Goal: Transaction & Acquisition: Purchase product/service

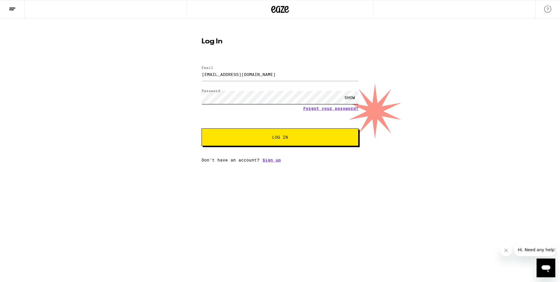
click at [202, 128] on button "Log In" at bounding box center [280, 137] width 157 height 18
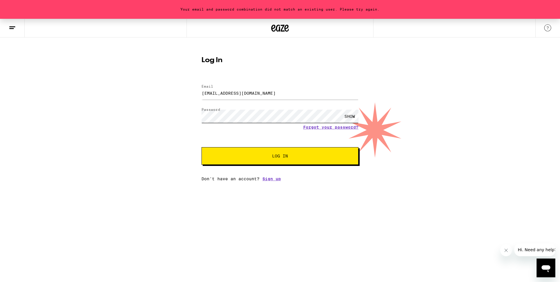
click at [187, 119] on div "Your email and password combination did not match an existing user. Please try …" at bounding box center [280, 100] width 560 height 162
click at [202, 147] on button "Log In" at bounding box center [280, 156] width 157 height 18
drag, startPoint x: 242, startPoint y: 93, endPoint x: 191, endPoint y: 89, distance: 50.6
click at [191, 89] on div "Your email and password combination did not match an existing user. Please try …" at bounding box center [280, 100] width 560 height 162
type input "[PERSON_NAME][EMAIL_ADDRESS][PERSON_NAME][DOMAIN_NAME]"
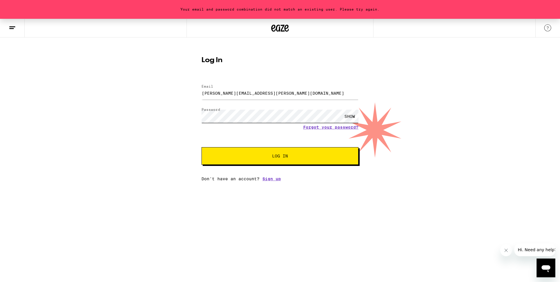
click at [202, 147] on button "Log In" at bounding box center [280, 156] width 157 height 18
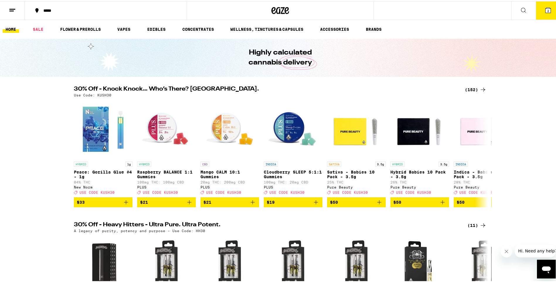
click at [474, 90] on div "(152)" at bounding box center [476, 88] width 22 height 7
click at [465, 87] on div "(152)" at bounding box center [476, 88] width 22 height 7
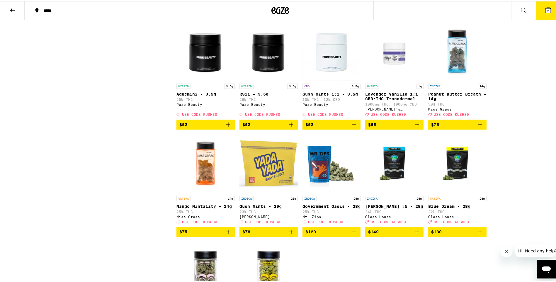
scroll to position [3194, 0]
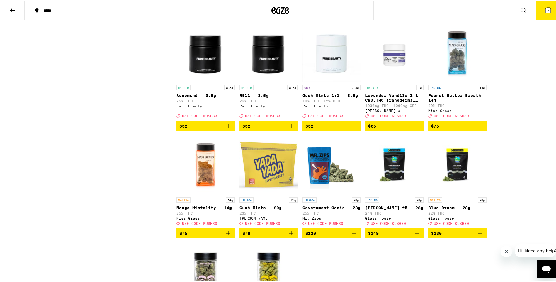
click at [451, 128] on span "$75" at bounding box center [457, 124] width 52 height 7
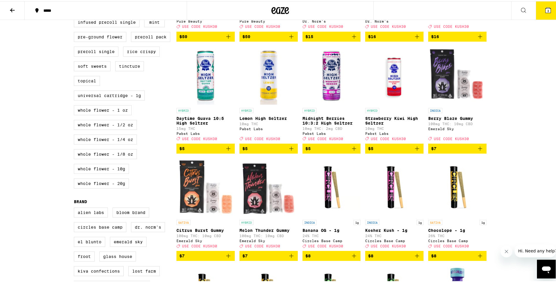
scroll to position [440, 0]
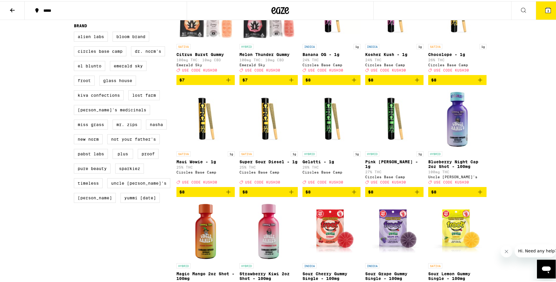
click at [413, 196] on button "$8" at bounding box center [394, 191] width 58 height 10
click at [346, 194] on span "$8" at bounding box center [331, 190] width 52 height 7
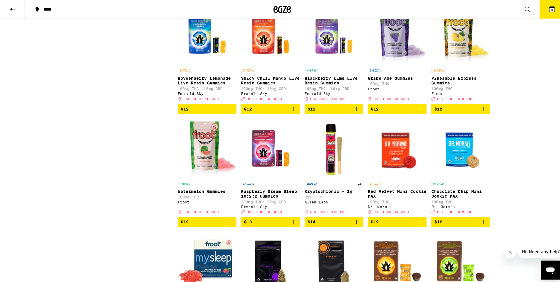
scroll to position [1084, 0]
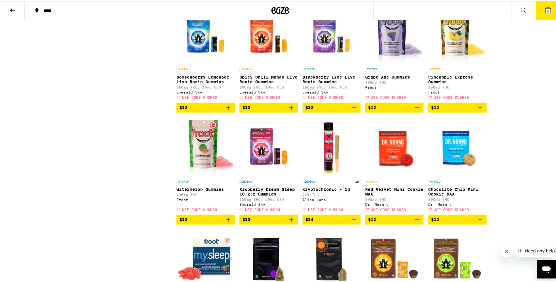
click at [545, 7] on icon at bounding box center [547, 8] width 5 height 5
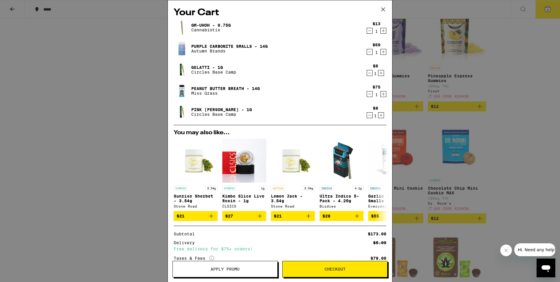
click at [367, 50] on icon "Decrement" at bounding box center [369, 51] width 5 height 7
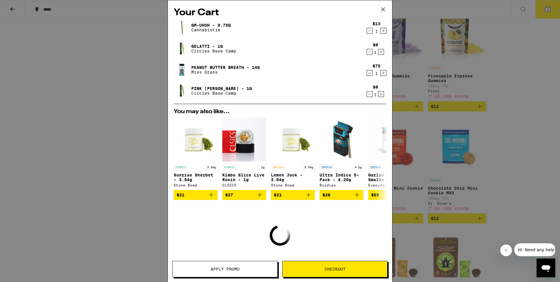
click at [367, 32] on icon "Decrement" at bounding box center [369, 30] width 5 height 7
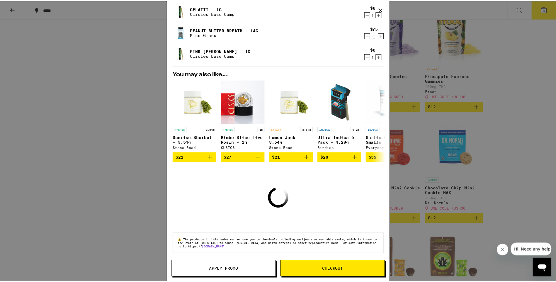
scroll to position [4, 0]
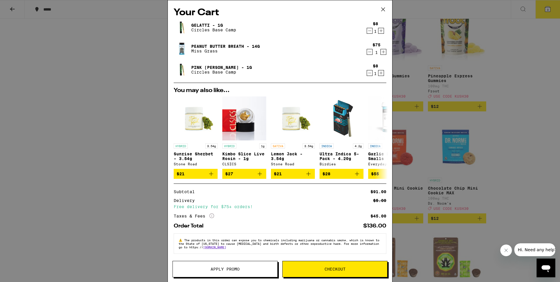
click at [43, 34] on div "Your Cart Gelatti - 1g Circles Base Camp $8 1 Peanut Butter Breath - 14g Miss G…" at bounding box center [280, 141] width 560 height 282
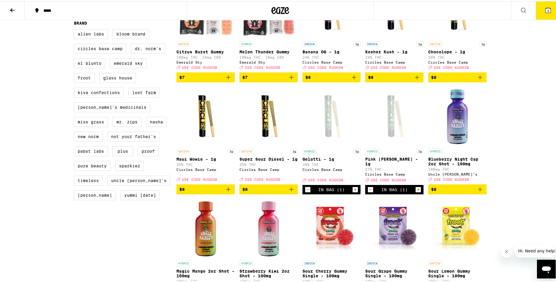
scroll to position [440, 0]
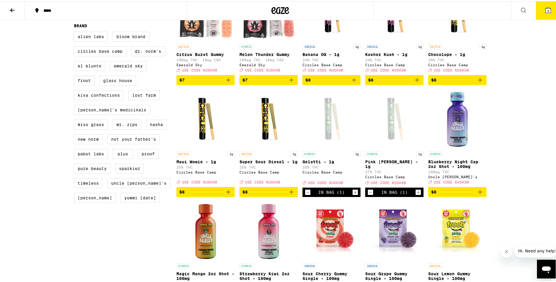
click at [550, 5] on button "3" at bounding box center [548, 9] width 25 height 18
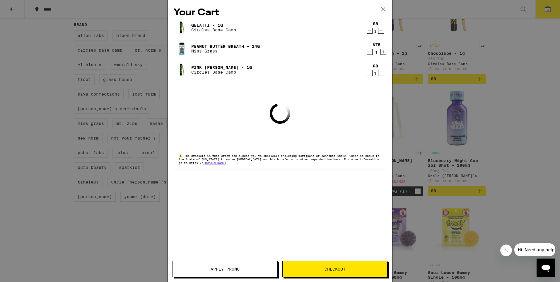
click at [211, 259] on div "Your Cart Gelatti - 1g Circles Base Camp $8 1 Peanut Butter Breath - 14g Miss G…" at bounding box center [280, 132] width 224 height 264
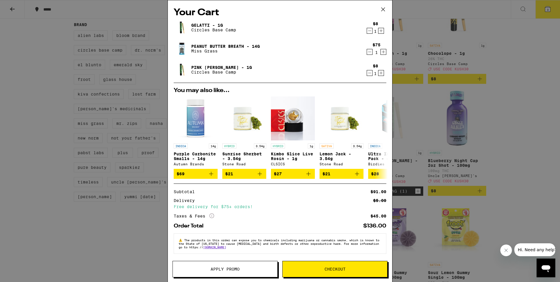
click at [187, 268] on span "Apply Promo" at bounding box center [225, 269] width 105 height 4
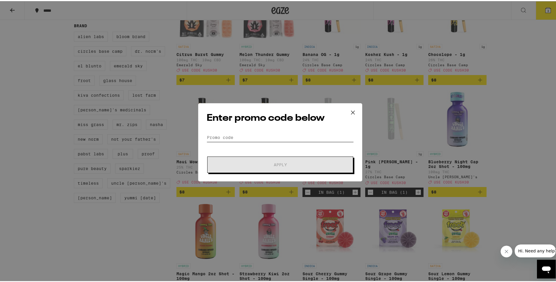
click at [262, 137] on input "Promo Code" at bounding box center [280, 136] width 147 height 9
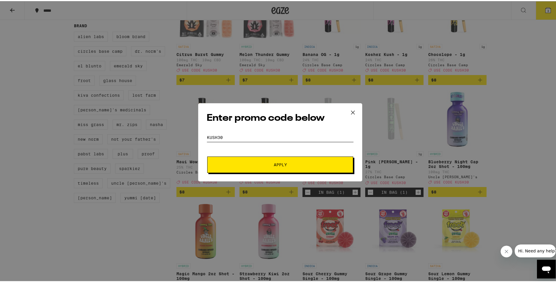
type input "KUSH30"
click at [207, 155] on button "Apply" at bounding box center [280, 163] width 146 height 16
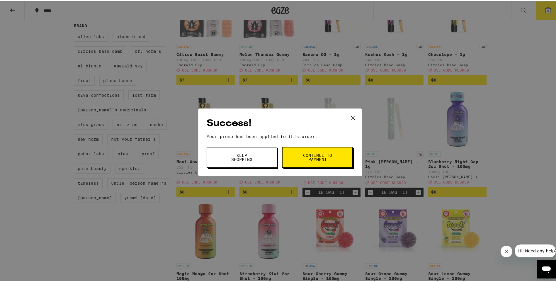
click at [307, 152] on span "Continue to payment" at bounding box center [317, 156] width 30 height 8
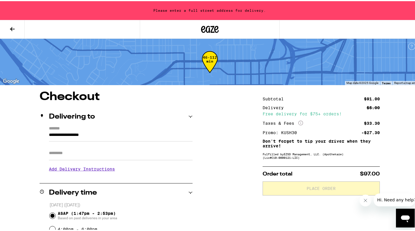
click at [63, 140] on input "**********" at bounding box center [121, 135] width 144 height 10
click at [67, 139] on input "**********" at bounding box center [121, 135] width 144 height 10
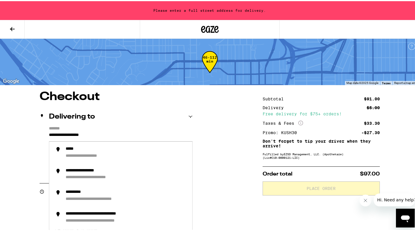
click at [107, 138] on input "**********" at bounding box center [121, 135] width 144 height 10
drag, startPoint x: 107, startPoint y: 138, endPoint x: 19, endPoint y: 132, distance: 88.2
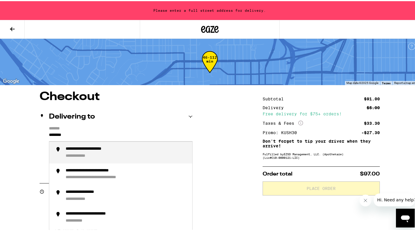
click at [93, 145] on li "**********" at bounding box center [120, 151] width 143 height 22
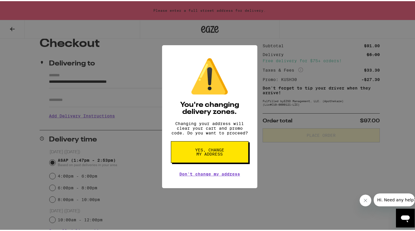
scroll to position [88, 0]
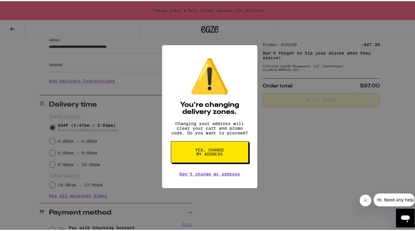
click at [191, 152] on button "Yes, change my address" at bounding box center [210, 151] width 78 height 22
type input "**********"
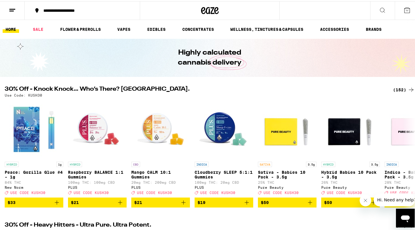
click at [399, 87] on div "(152)" at bounding box center [404, 88] width 22 height 7
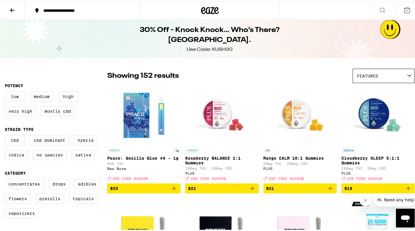
click at [405, 13] on button at bounding box center [407, 9] width 25 height 18
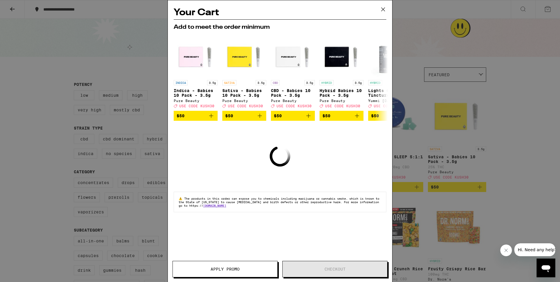
click at [305, 256] on div "Your Cart Add to meet the order minimum INDICA 3.5g Indica - Babies 10 Pack - 3…" at bounding box center [280, 132] width 224 height 264
click at [455, 164] on div "Your Cart Add to meet the order minimum INDICA 3.5g Indica - Babies 10 Pack - 3…" at bounding box center [280, 141] width 560 height 282
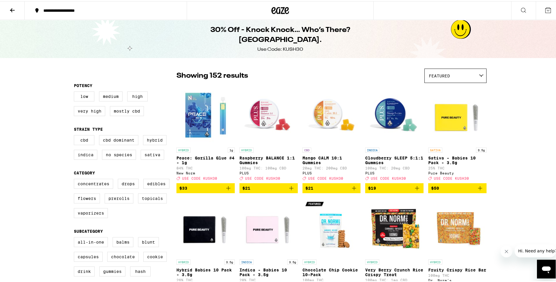
drag, startPoint x: 313, startPoint y: 13, endPoint x: 307, endPoint y: 13, distance: 5.6
click at [310, 13] on div at bounding box center [280, 9] width 187 height 19
click at [21, 9] on button at bounding box center [12, 9] width 25 height 18
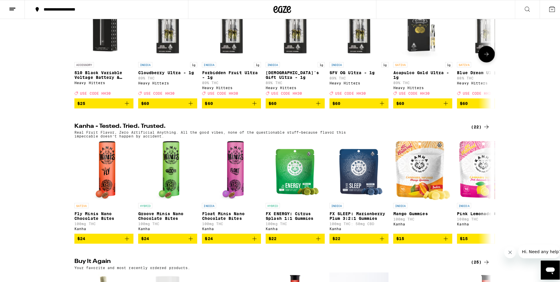
scroll to position [29, 0]
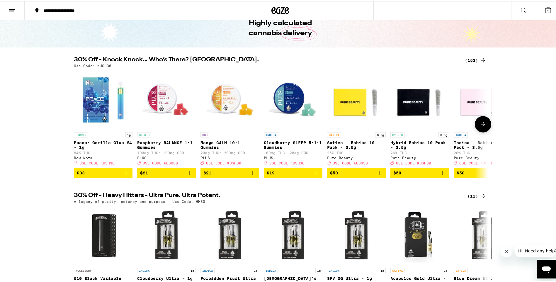
click at [328, 99] on img "Open page for Sativa - Babies 10 Pack - 3.5g from Pure Beauty" at bounding box center [356, 98] width 59 height 59
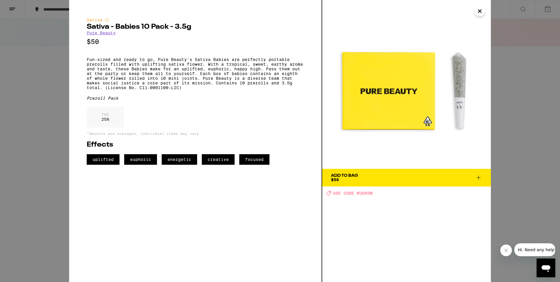
click at [373, 184] on button "Add To Bag $50" at bounding box center [406, 178] width 169 height 18
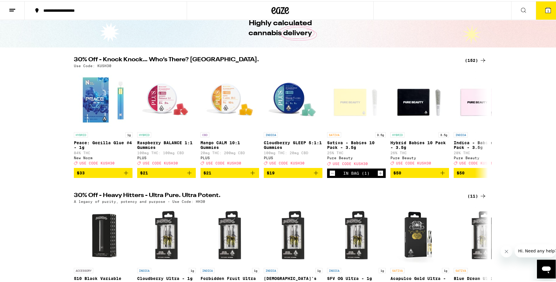
click at [545, 13] on button "1" at bounding box center [548, 9] width 25 height 18
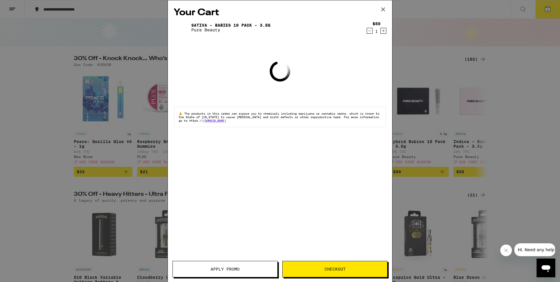
click at [367, 31] on icon "Decrement" at bounding box center [369, 30] width 5 height 7
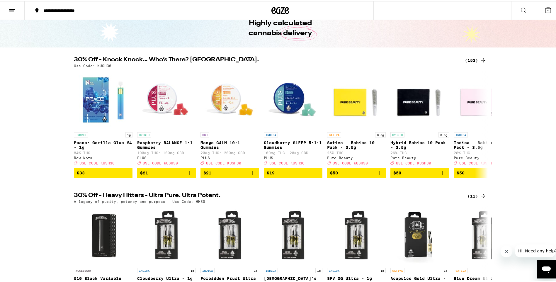
click at [473, 58] on div "(152)" at bounding box center [476, 59] width 22 height 7
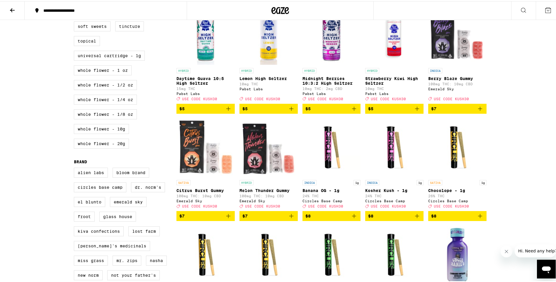
scroll to position [440, 0]
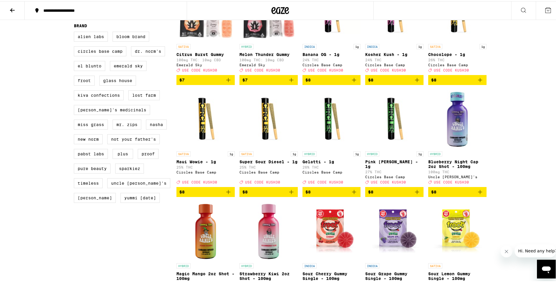
click at [385, 194] on span "$8" at bounding box center [394, 190] width 52 height 7
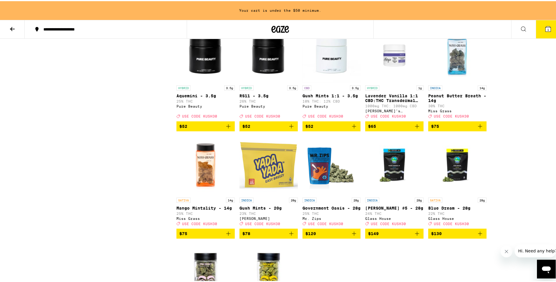
scroll to position [3213, 0]
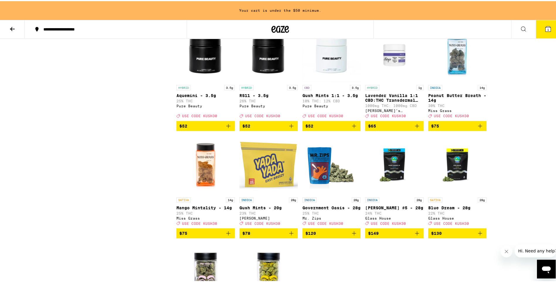
click at [474, 128] on span "$75" at bounding box center [457, 124] width 52 height 7
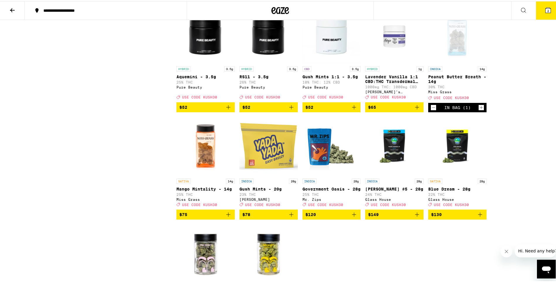
scroll to position [3194, 0]
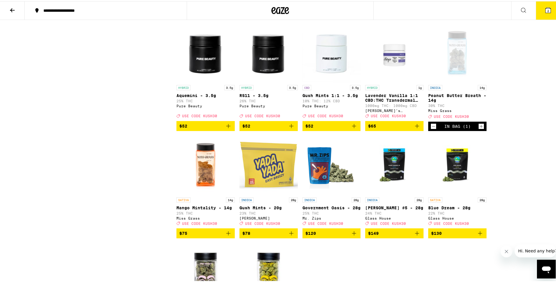
click at [538, 10] on button "2" at bounding box center [548, 9] width 25 height 18
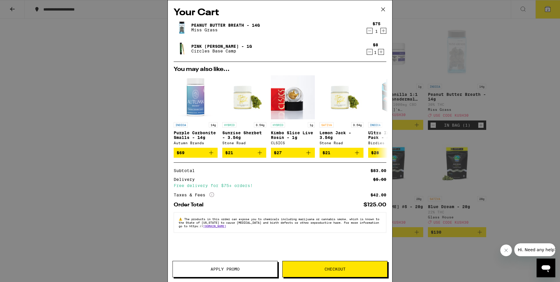
click at [250, 272] on button "Apply Promo" at bounding box center [225, 269] width 105 height 16
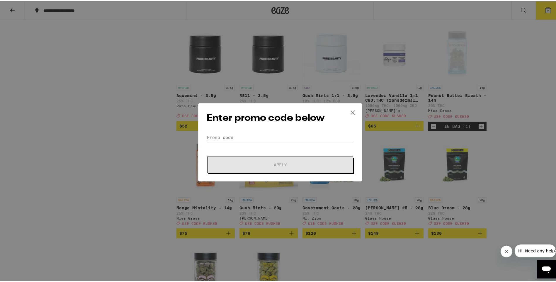
click at [264, 122] on h2 "Enter promo code below" at bounding box center [280, 116] width 147 height 13
click at [259, 137] on input "Promo Code" at bounding box center [280, 136] width 147 height 9
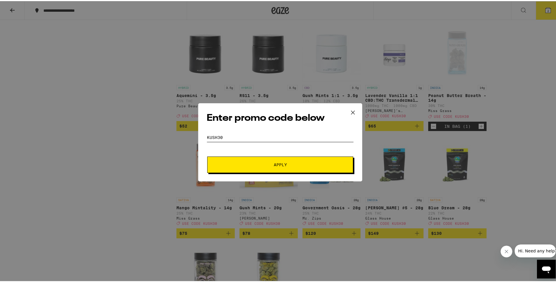
type input "KUSH30"
click at [207, 155] on button "Apply" at bounding box center [280, 163] width 146 height 16
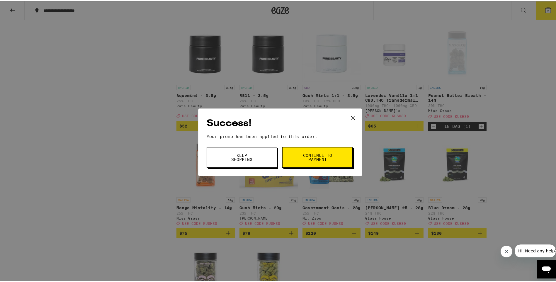
click at [321, 153] on span "Continue to payment" at bounding box center [317, 156] width 30 height 8
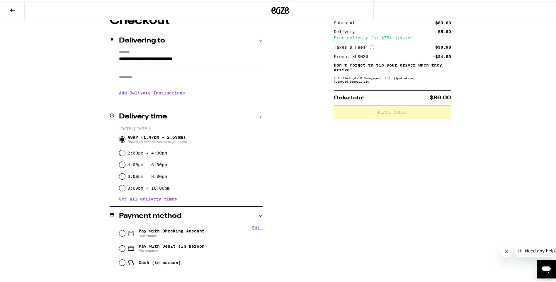
scroll to position [110, 0]
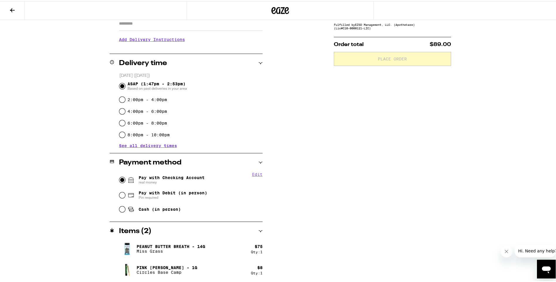
click at [119, 178] on input "Pay with Checking Account real money" at bounding box center [122, 179] width 6 height 6
radio input "true"
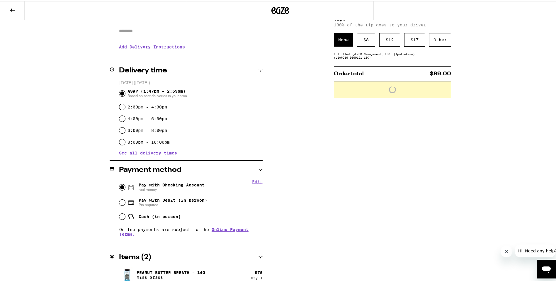
scroll to position [71, 0]
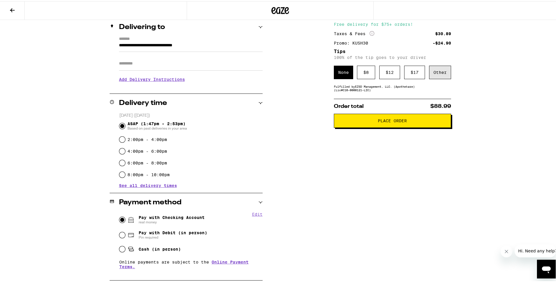
click at [435, 67] on div "Other" at bounding box center [440, 70] width 22 height 13
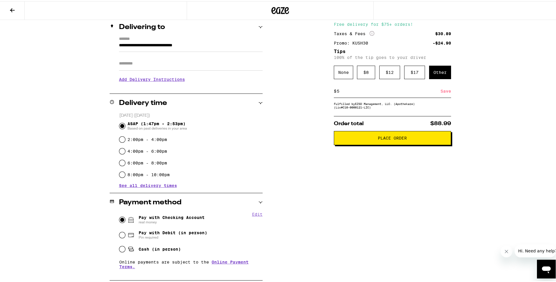
type input "5"
click at [361, 159] on div "Subtotal $83.00 Delivery $5.00 Free delivery for $75+ orders! Taxes & Fees More…" at bounding box center [392, 170] width 117 height 340
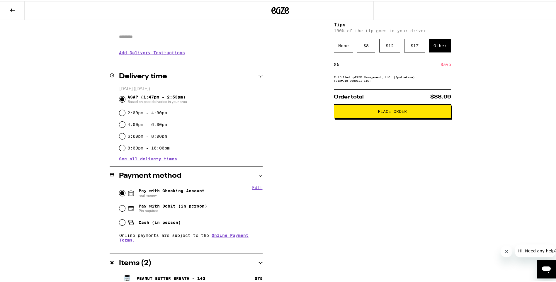
scroll to position [129, 0]
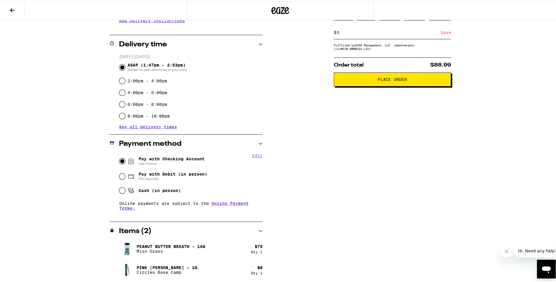
click at [379, 80] on span "Place Order" at bounding box center [392, 78] width 29 height 4
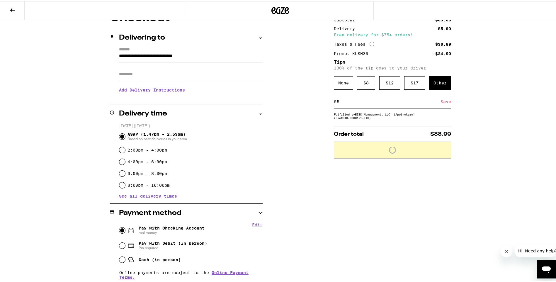
scroll to position [12, 0]
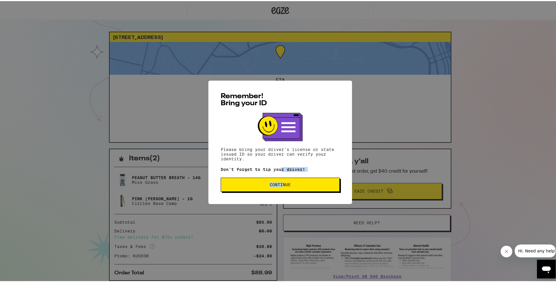
click at [282, 181] on div "Remember! Bring your ID Please bring your driver's license or state issued ID s…" at bounding box center [280, 140] width 144 height 123
click at [283, 182] on span "Continue" at bounding box center [280, 183] width 21 height 4
